Goal: Task Accomplishment & Management: Complete application form

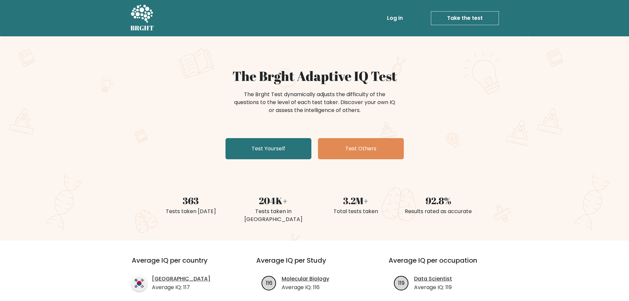
click at [457, 18] on link "Take the test" at bounding box center [465, 18] width 68 height 14
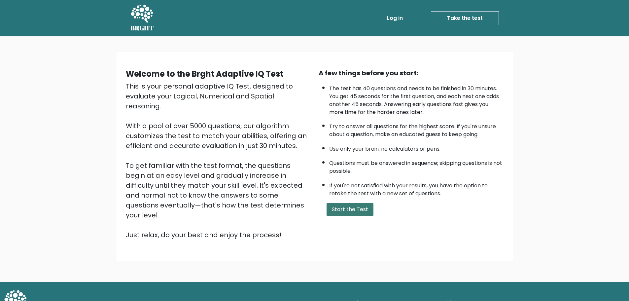
click at [362, 212] on button "Start the Test" at bounding box center [349, 209] width 47 height 13
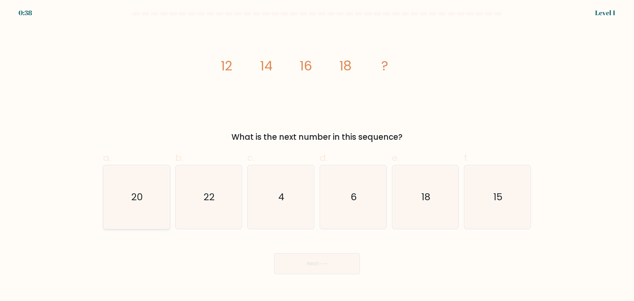
click at [146, 202] on icon "20" at bounding box center [137, 197] width 64 height 64
click at [317, 155] on input "a. 20" at bounding box center [317, 153] width 0 height 4
radio input "true"
click at [307, 268] on button "Next" at bounding box center [317, 263] width 86 height 21
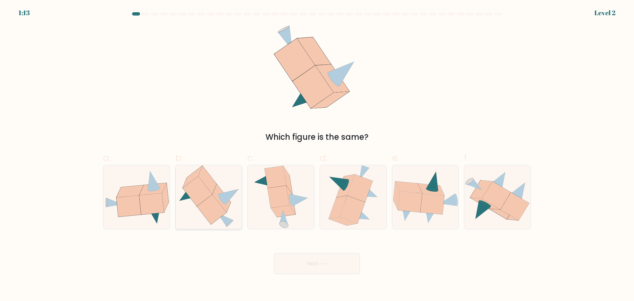
click at [205, 205] on icon at bounding box center [212, 209] width 30 height 30
click at [317, 155] on input "b." at bounding box center [317, 153] width 0 height 4
radio input "true"
click at [142, 198] on icon at bounding box center [151, 203] width 24 height 21
click at [317, 155] on input "a." at bounding box center [317, 153] width 0 height 4
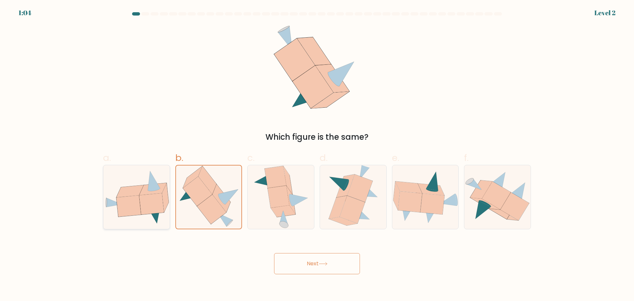
radio input "true"
click at [297, 260] on button "Next" at bounding box center [317, 263] width 86 height 21
click at [327, 264] on icon at bounding box center [323, 264] width 9 height 4
click at [200, 202] on icon at bounding box center [198, 191] width 30 height 30
click at [317, 155] on input "b." at bounding box center [317, 153] width 0 height 4
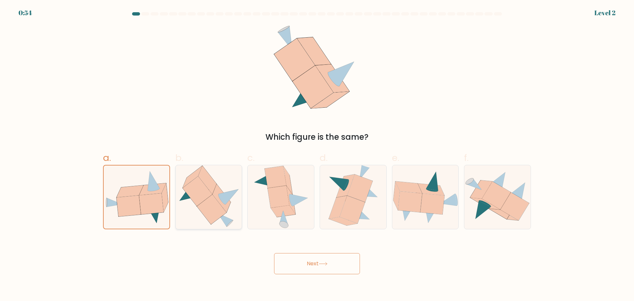
radio input "true"
click at [155, 205] on icon at bounding box center [151, 203] width 24 height 21
click at [317, 155] on input "a." at bounding box center [317, 153] width 0 height 4
radio input "true"
click at [318, 265] on button "Next" at bounding box center [317, 263] width 86 height 21
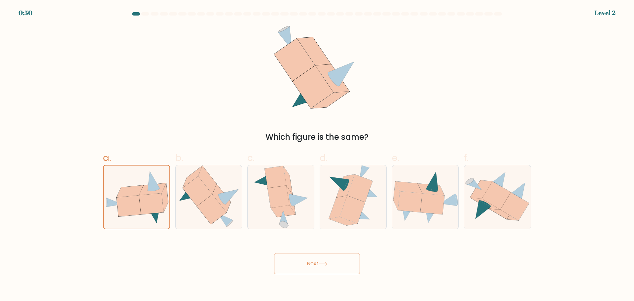
click at [311, 258] on button "Next" at bounding box center [317, 263] width 86 height 21
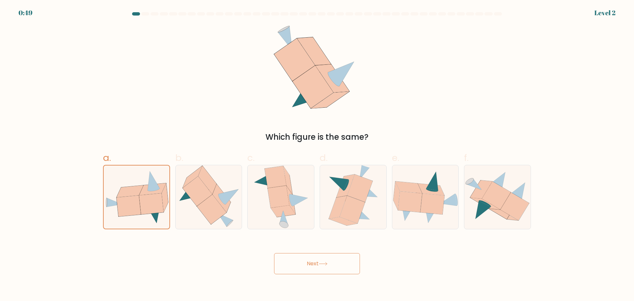
click at [311, 258] on button "Next" at bounding box center [317, 263] width 86 height 21
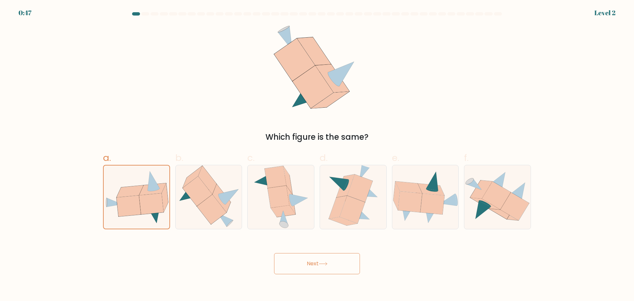
click at [311, 258] on button "Next" at bounding box center [317, 263] width 86 height 21
click at [216, 209] on icon at bounding box center [212, 209] width 30 height 30
click at [317, 155] on input "b." at bounding box center [317, 153] width 0 height 4
radio input "true"
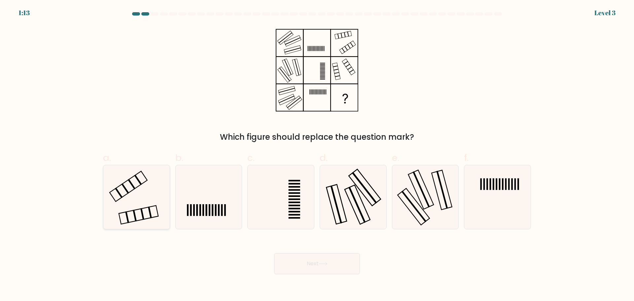
click at [149, 193] on icon at bounding box center [137, 197] width 64 height 64
click at [317, 155] on input "a." at bounding box center [317, 153] width 0 height 4
radio input "true"
click at [294, 263] on button "Next" at bounding box center [317, 263] width 86 height 21
click at [314, 263] on button "Next" at bounding box center [317, 263] width 86 height 21
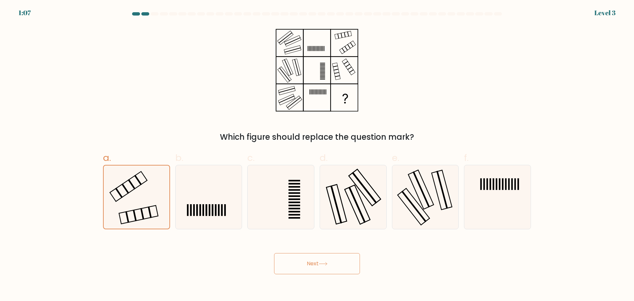
click at [314, 263] on button "Next" at bounding box center [317, 263] width 86 height 21
click at [204, 188] on icon at bounding box center [209, 197] width 64 height 64
click at [317, 155] on input "b." at bounding box center [317, 153] width 0 height 4
radio input "true"
click at [154, 193] on icon at bounding box center [137, 197] width 64 height 64
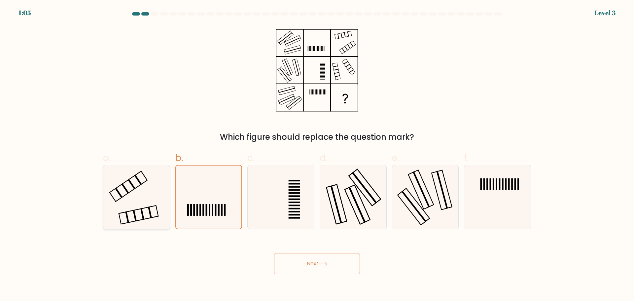
click at [317, 155] on input "a." at bounding box center [317, 153] width 0 height 4
radio input "true"
click at [325, 260] on button "Next" at bounding box center [317, 263] width 86 height 21
click at [152, 210] on icon at bounding box center [136, 196] width 63 height 63
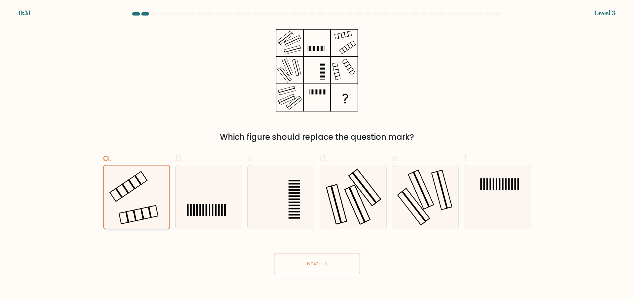
click at [317, 155] on input "a." at bounding box center [317, 153] width 0 height 4
click at [152, 210] on icon at bounding box center [136, 196] width 63 height 63
click at [317, 155] on input "a." at bounding box center [317, 153] width 0 height 4
click at [320, 265] on icon at bounding box center [323, 264] width 9 height 4
click at [346, 103] on rect at bounding box center [344, 98] width 26 height 26
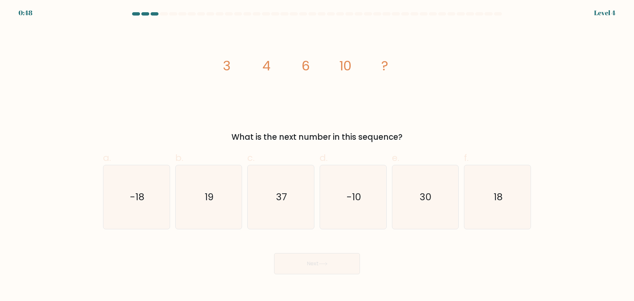
click at [153, 196] on icon "-18" at bounding box center [137, 197] width 64 height 64
click at [317, 155] on input "a. -18" at bounding box center [317, 153] width 0 height 4
radio input "true"
click at [505, 205] on icon "18" at bounding box center [497, 197] width 64 height 64
click at [317, 155] on input "f. 18" at bounding box center [317, 153] width 0 height 4
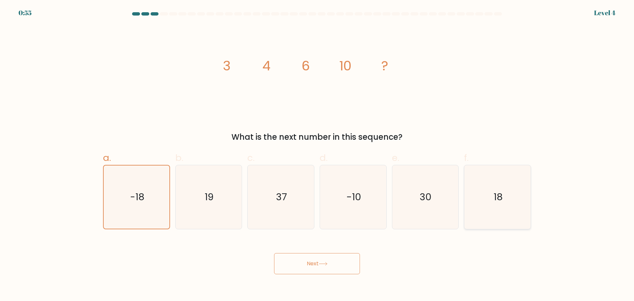
radio input "true"
click at [328, 269] on button "Next" at bounding box center [317, 263] width 86 height 21
click at [316, 262] on button "Next" at bounding box center [317, 263] width 86 height 21
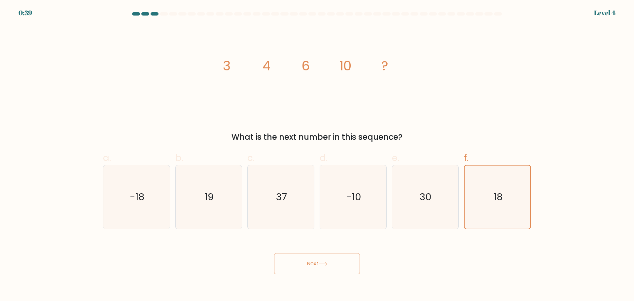
click at [316, 262] on button "Next" at bounding box center [317, 263] width 86 height 21
click at [324, 267] on button "Next" at bounding box center [317, 263] width 86 height 21
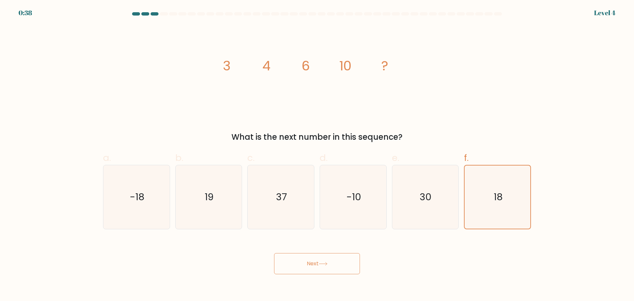
click at [324, 267] on button "Next" at bounding box center [317, 263] width 86 height 21
click at [325, 266] on button "Next" at bounding box center [317, 263] width 86 height 21
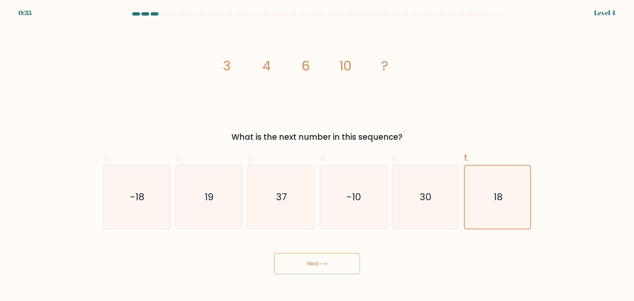
click at [435, 77] on div "image/svg+xml 3 4 6 10 ? What is the next number in this sequence?" at bounding box center [317, 84] width 436 height 118
click at [419, 230] on form at bounding box center [317, 143] width 634 height 262
click at [428, 208] on icon "30" at bounding box center [425, 197] width 64 height 64
click at [317, 155] on input "e. 30" at bounding box center [317, 153] width 0 height 4
radio input "true"
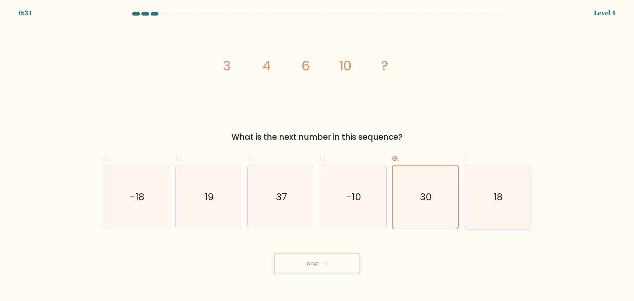
click at [488, 200] on icon "18" at bounding box center [497, 197] width 64 height 64
click at [317, 155] on input "f. 18" at bounding box center [317, 153] width 0 height 4
radio input "true"
click at [303, 265] on button "Next" at bounding box center [317, 263] width 86 height 21
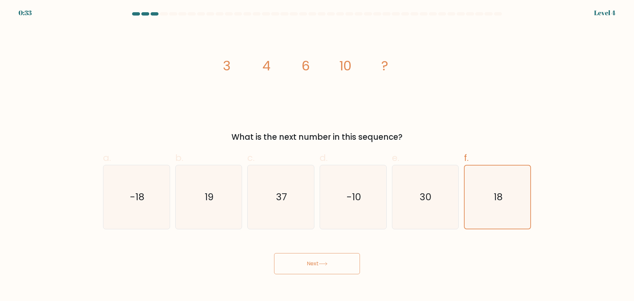
click at [303, 265] on button "Next" at bounding box center [317, 263] width 86 height 21
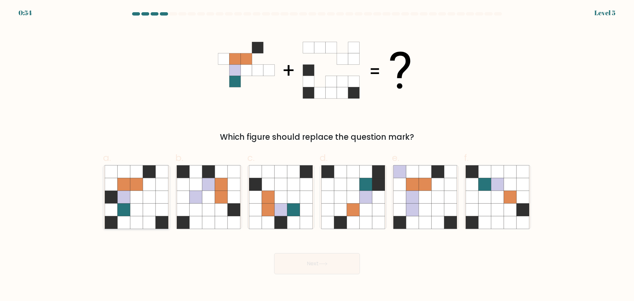
click at [125, 208] on icon at bounding box center [124, 209] width 13 height 13
click at [317, 155] on input "a." at bounding box center [317, 153] width 0 height 4
radio input "true"
click at [333, 262] on button "Next" at bounding box center [317, 263] width 86 height 21
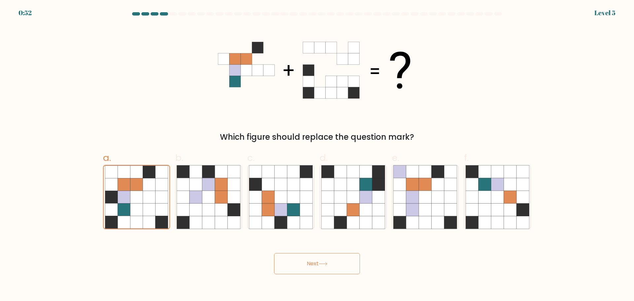
click at [333, 262] on button "Next" at bounding box center [317, 263] width 86 height 21
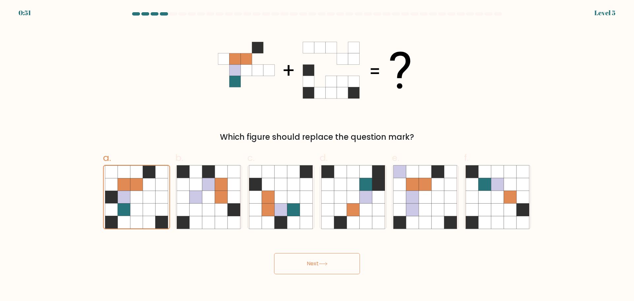
click at [333, 262] on button "Next" at bounding box center [317, 263] width 86 height 21
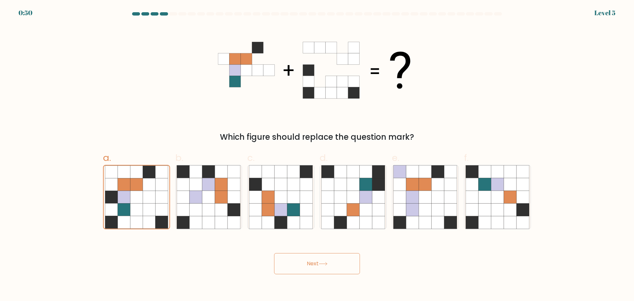
click at [333, 262] on button "Next" at bounding box center [317, 263] width 86 height 21
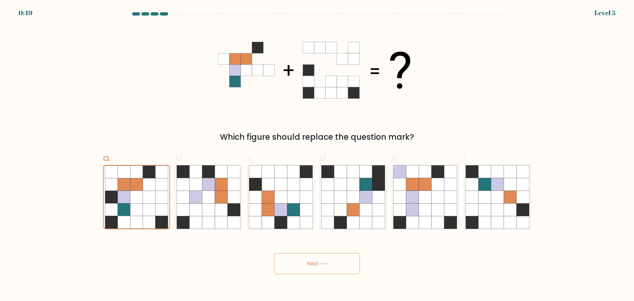
click at [333, 262] on button "Next" at bounding box center [317, 263] width 86 height 21
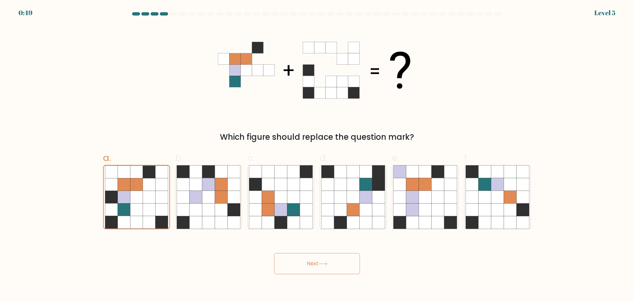
click at [333, 262] on button "Next" at bounding box center [317, 263] width 86 height 21
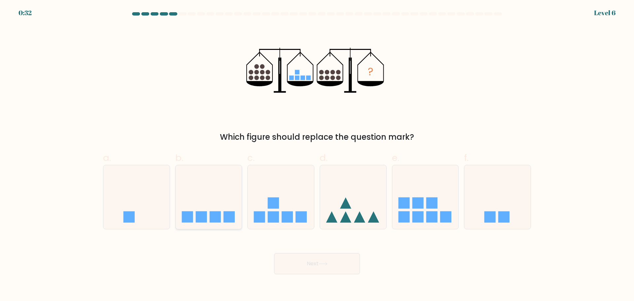
click at [201, 216] on rect at bounding box center [200, 216] width 11 height 11
click at [317, 155] on input "b." at bounding box center [317, 153] width 0 height 4
radio input "true"
click at [339, 262] on button "Next" at bounding box center [317, 263] width 86 height 21
click at [331, 263] on button "Next" at bounding box center [317, 263] width 86 height 21
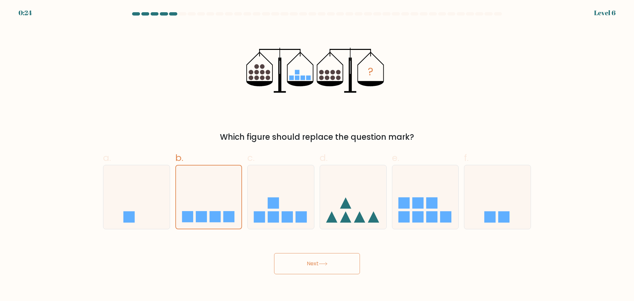
click at [331, 263] on button "Next" at bounding box center [317, 263] width 86 height 21
click at [303, 259] on button "Next" at bounding box center [317, 263] width 86 height 21
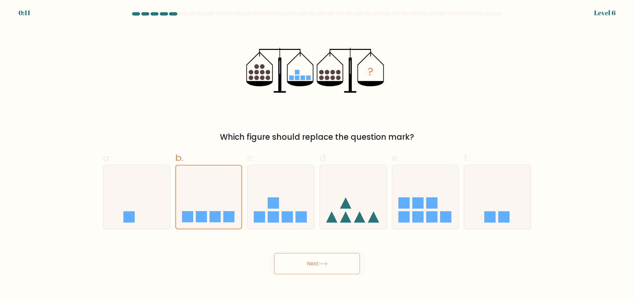
click at [303, 259] on button "Next" at bounding box center [317, 263] width 86 height 21
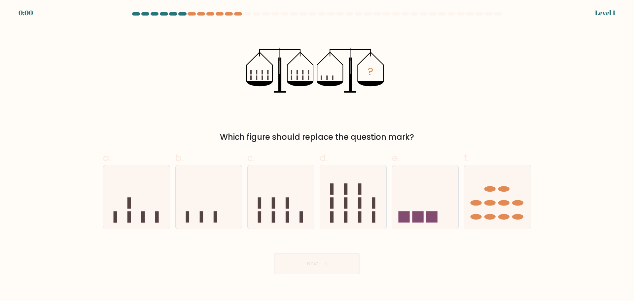
click at [187, 16] on div at bounding box center [317, 15] width 436 height 6
click at [191, 16] on div at bounding box center [317, 15] width 436 height 6
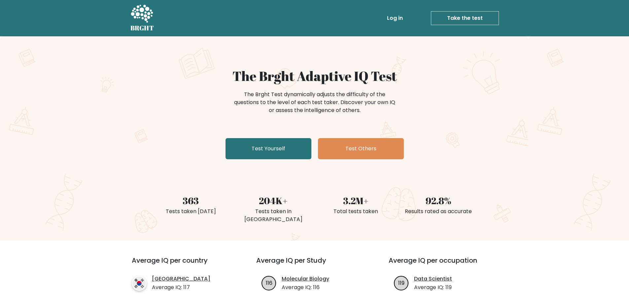
click at [480, 17] on link "Take the test" at bounding box center [465, 18] width 68 height 14
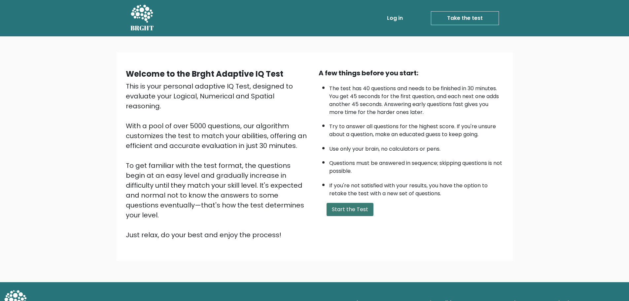
click at [360, 203] on button "Start the Test" at bounding box center [349, 209] width 47 height 13
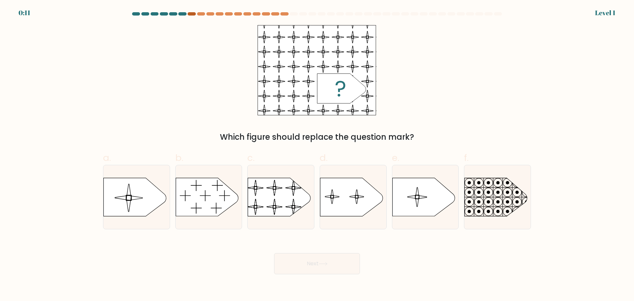
click at [192, 15] on div at bounding box center [191, 13] width 8 height 3
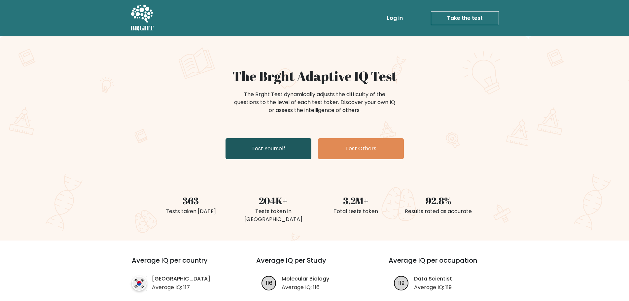
click at [274, 148] on link "Test Yourself" at bounding box center [268, 148] width 86 height 21
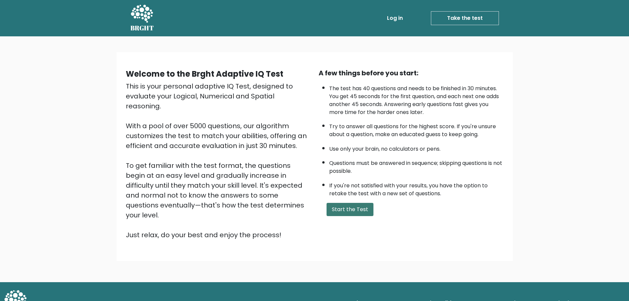
click at [350, 213] on button "Start the Test" at bounding box center [349, 209] width 47 height 13
